Goal: Information Seeking & Learning: Understand process/instructions

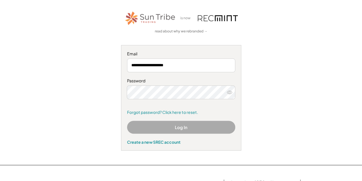
scroll to position [31, 0]
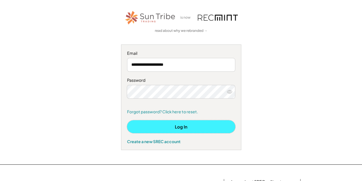
click at [173, 121] on button "Log In" at bounding box center [181, 126] width 108 height 13
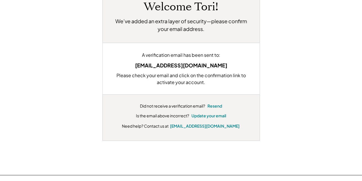
scroll to position [53, 0]
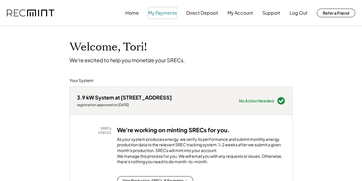
click at [167, 13] on button "My Payments" at bounding box center [162, 12] width 29 height 11
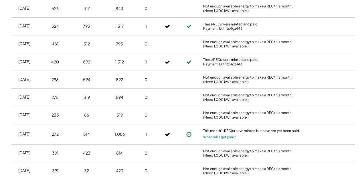
scroll to position [205, 0]
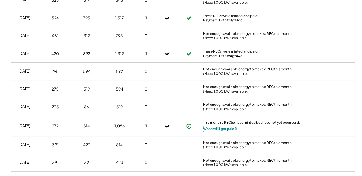
click at [215, 127] on button "When will I get paid?" at bounding box center [219, 129] width 33 height 6
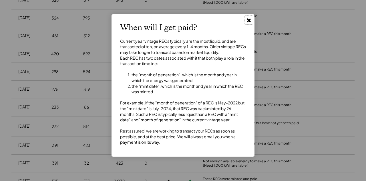
click at [250, 20] on use at bounding box center [249, 20] width 4 height 4
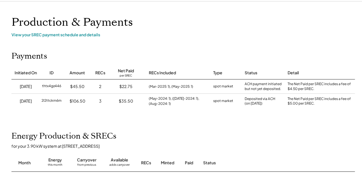
scroll to position [0, 0]
